Goal: Transaction & Acquisition: Book appointment/travel/reservation

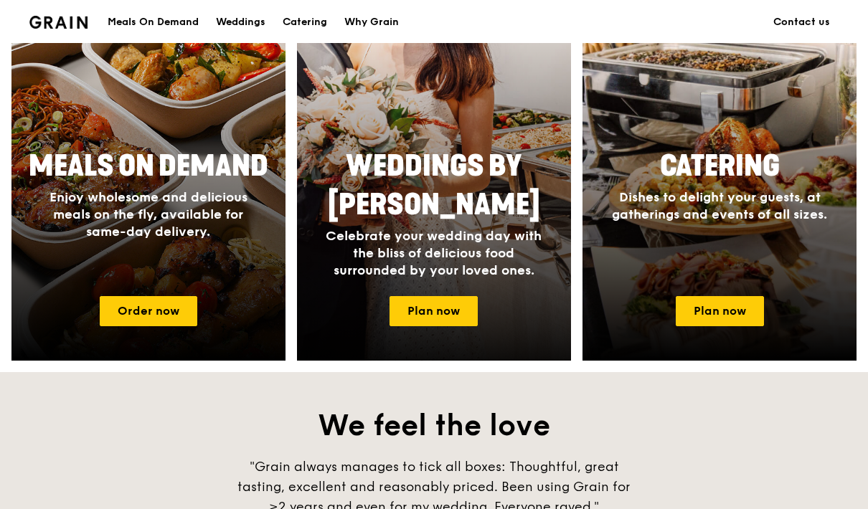
scroll to position [641, 0]
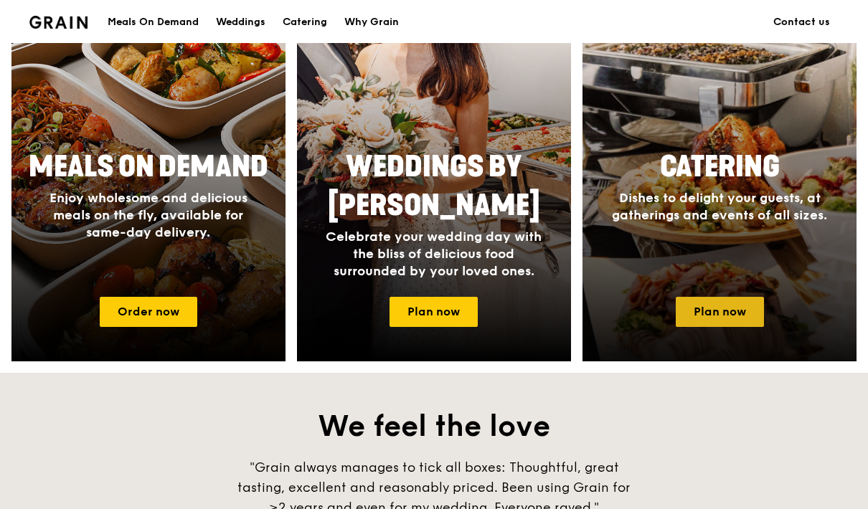
click at [696, 316] on link "Plan now" at bounding box center [720, 312] width 88 height 30
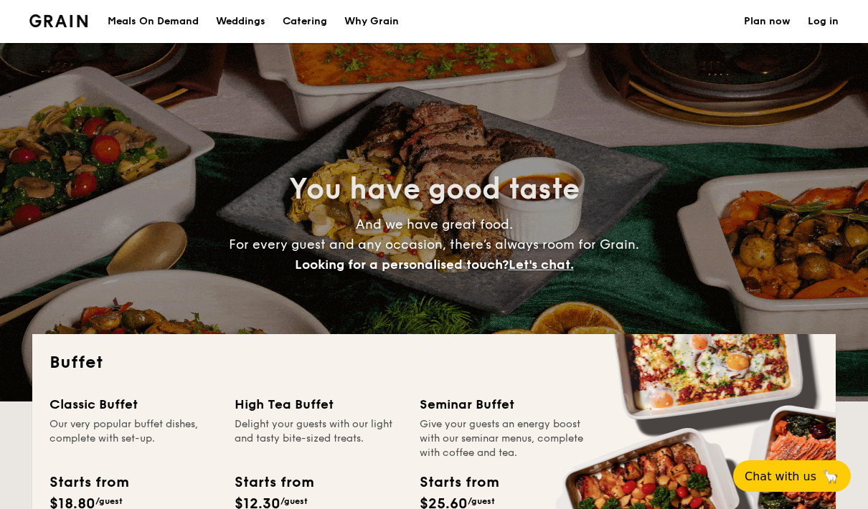
select select
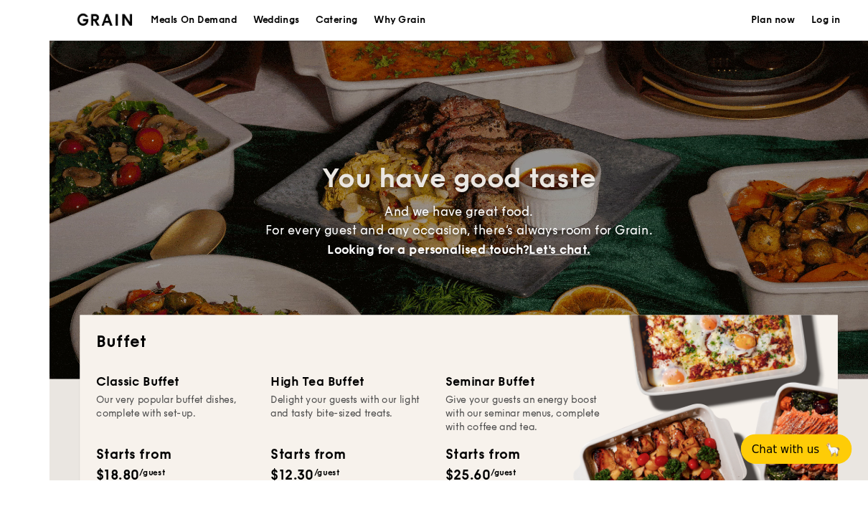
scroll to position [225, 0]
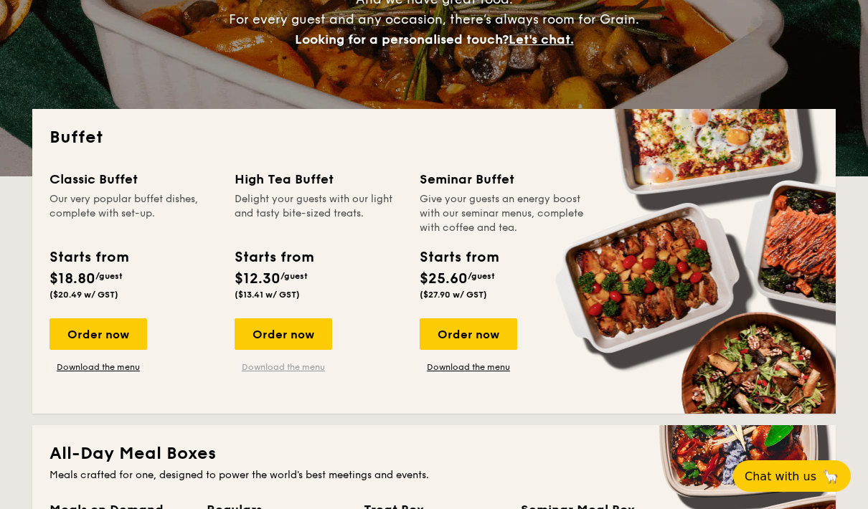
click at [295, 366] on link "Download the menu" at bounding box center [284, 366] width 98 height 11
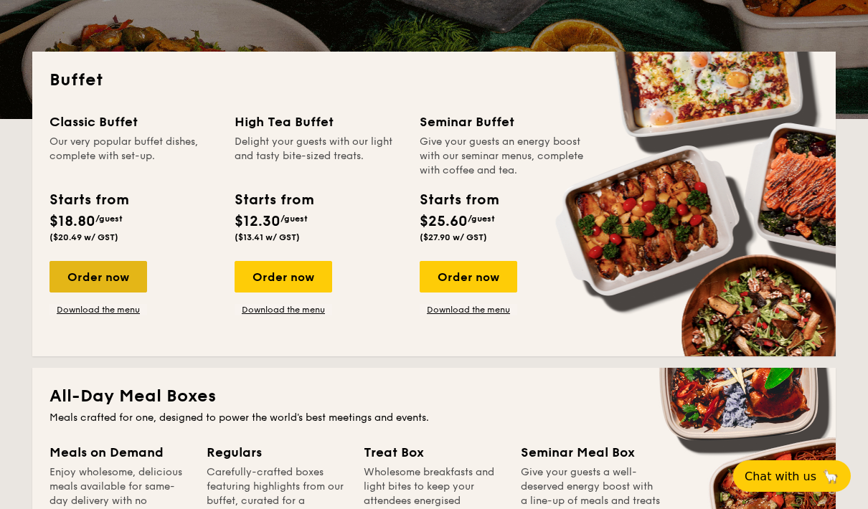
click at [100, 275] on div "Order now" at bounding box center [98, 277] width 98 height 32
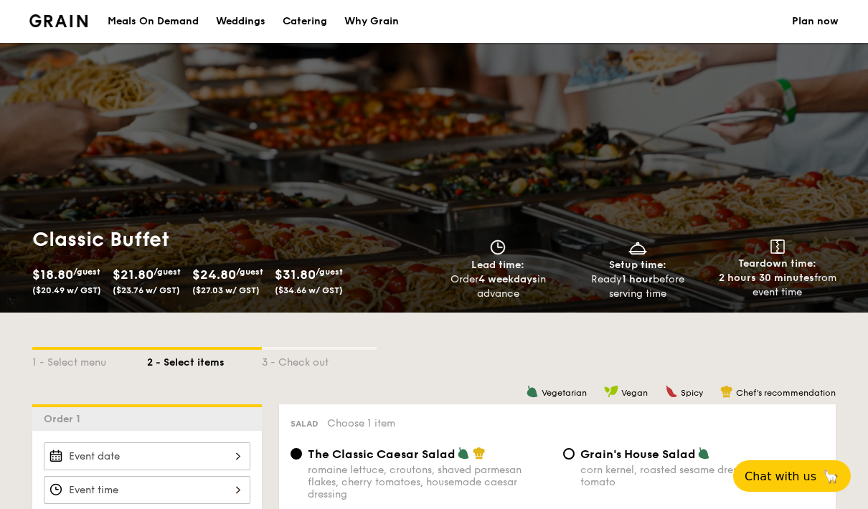
select select
